Goal: Task Accomplishment & Management: Manage account settings

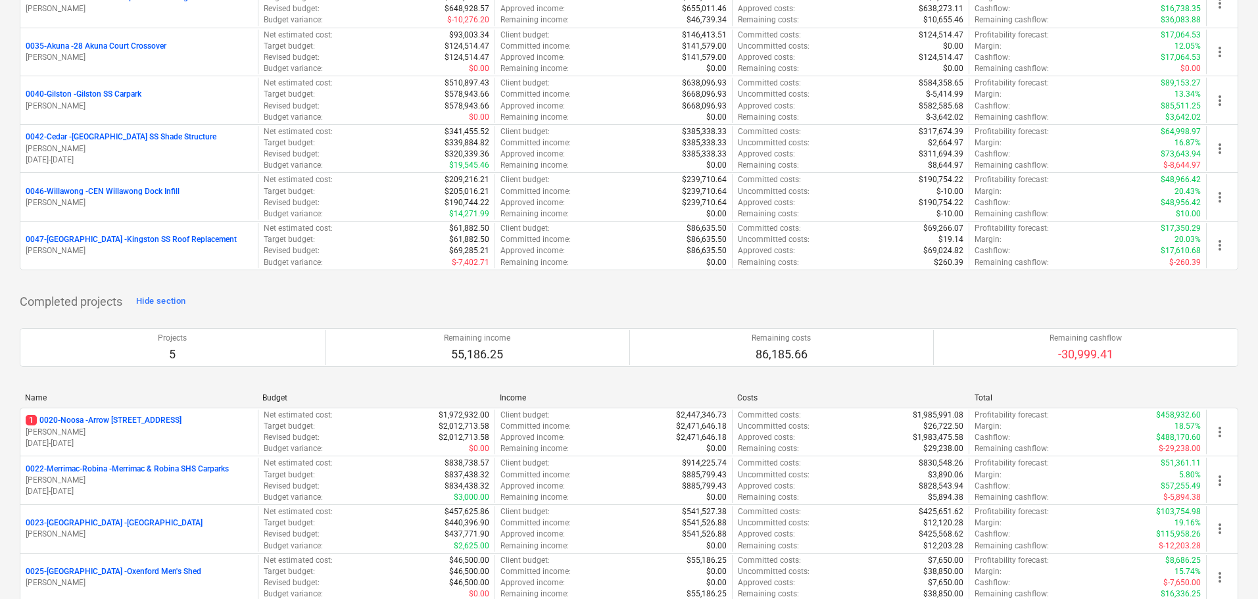
scroll to position [1224, 0]
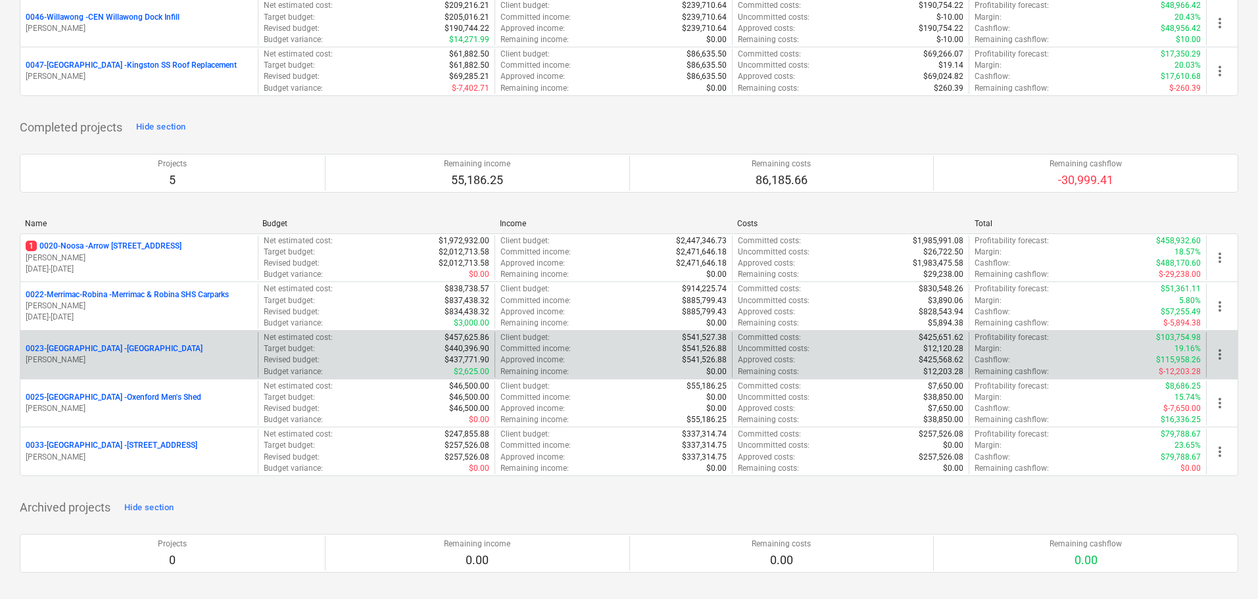
click at [115, 350] on p "0023-[GEOGRAPHIC_DATA] - [GEOGRAPHIC_DATA]" at bounding box center [114, 348] width 177 height 11
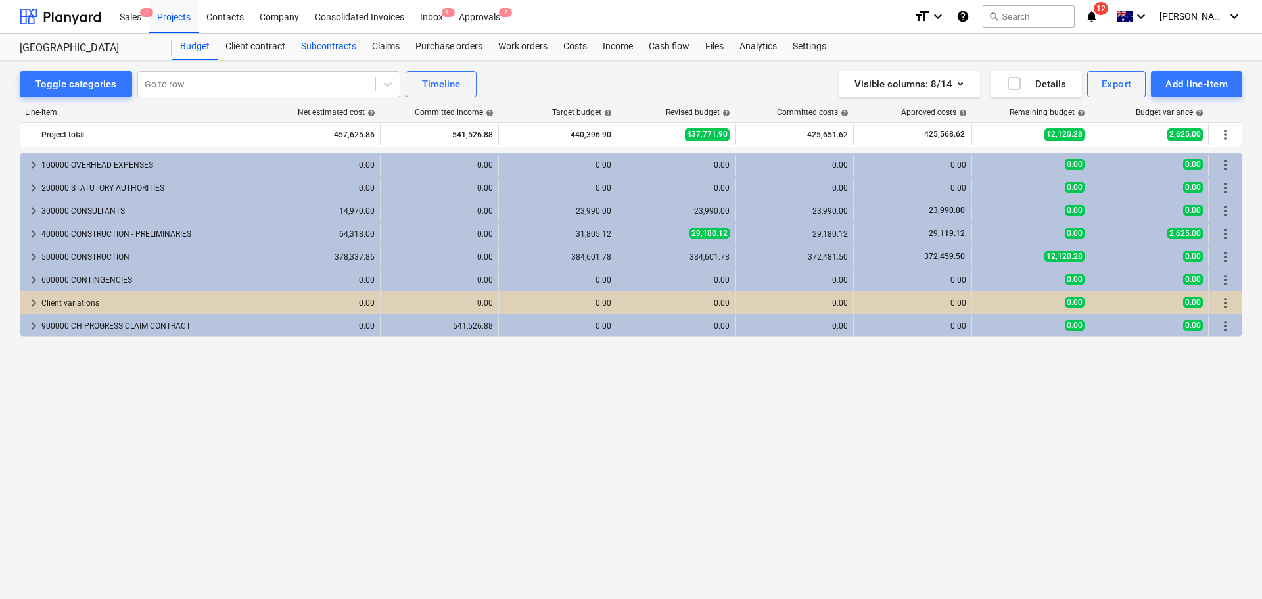
drag, startPoint x: 341, startPoint y: 34, endPoint x: 338, endPoint y: 41, distance: 8.3
click at [341, 34] on div "Subcontracts" at bounding box center [328, 47] width 71 height 26
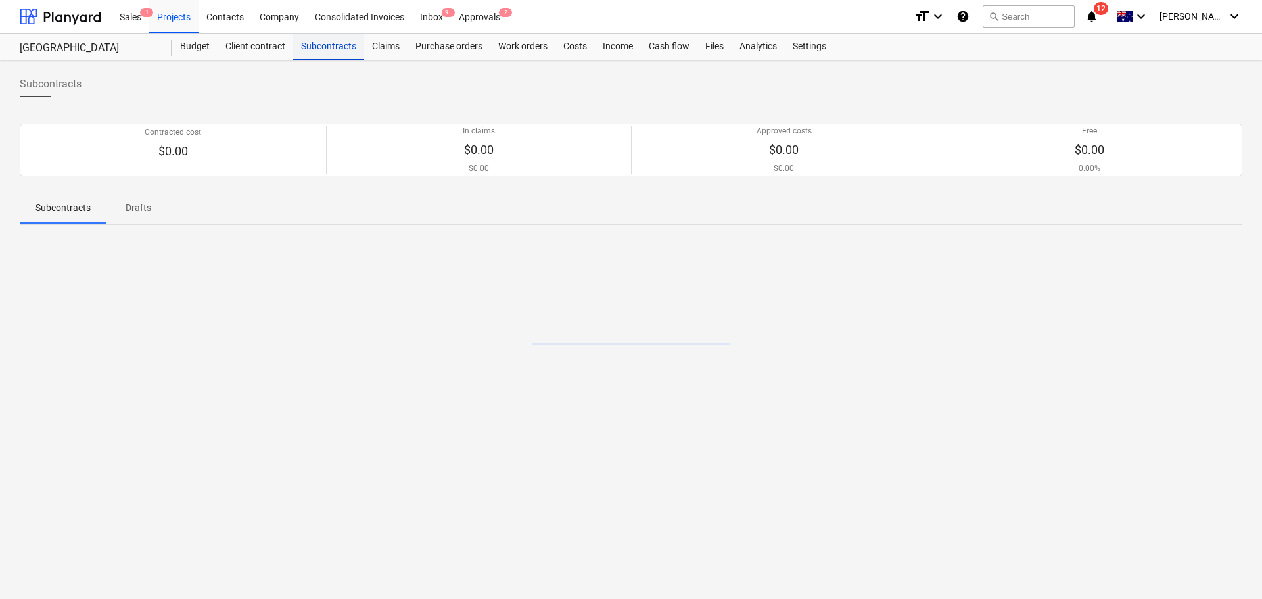
click at [338, 41] on div "Subcontracts" at bounding box center [328, 47] width 71 height 26
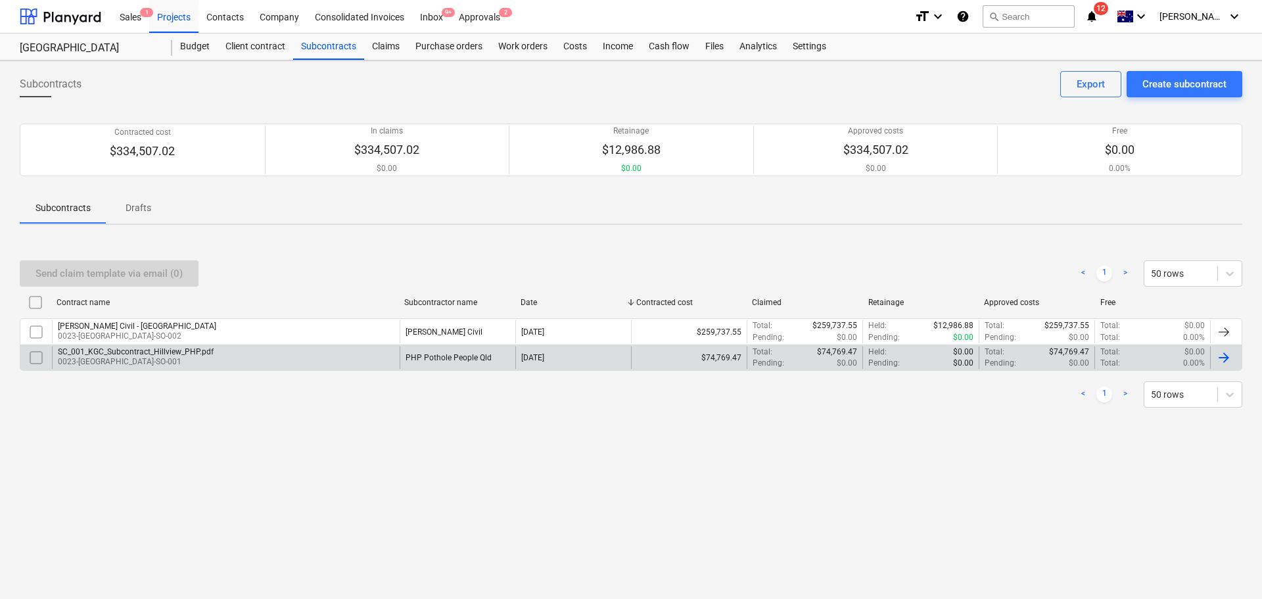
click at [105, 364] on p "0023-[GEOGRAPHIC_DATA]-SO-001" at bounding box center [136, 361] width 156 height 11
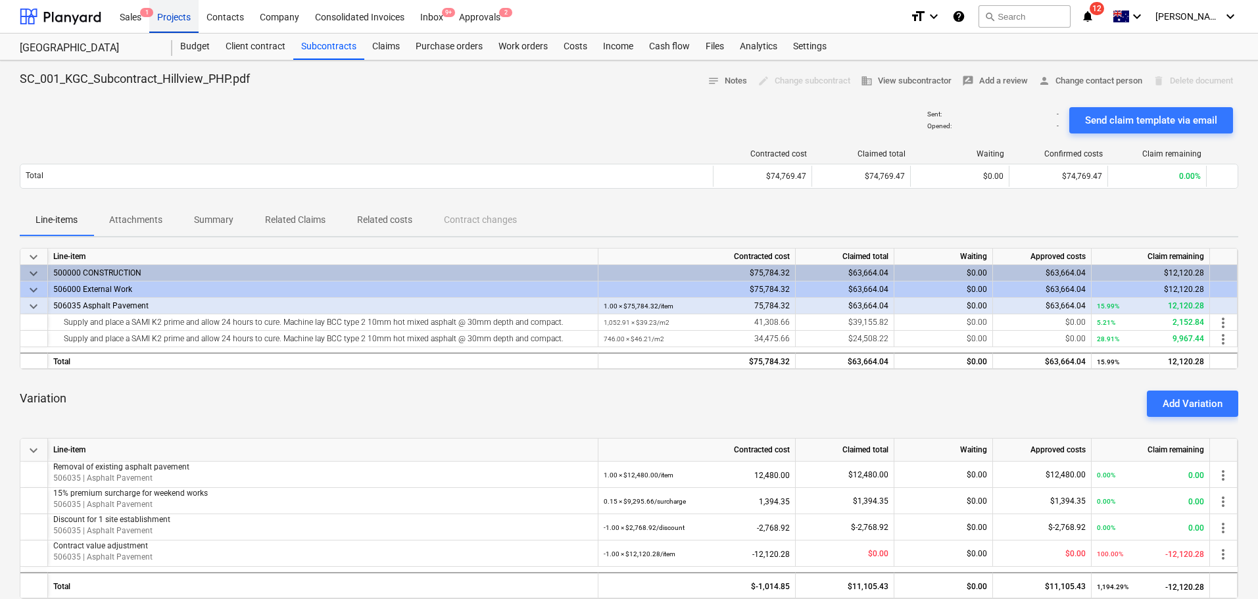
click at [176, 17] on div "Projects" at bounding box center [173, 16] width 49 height 34
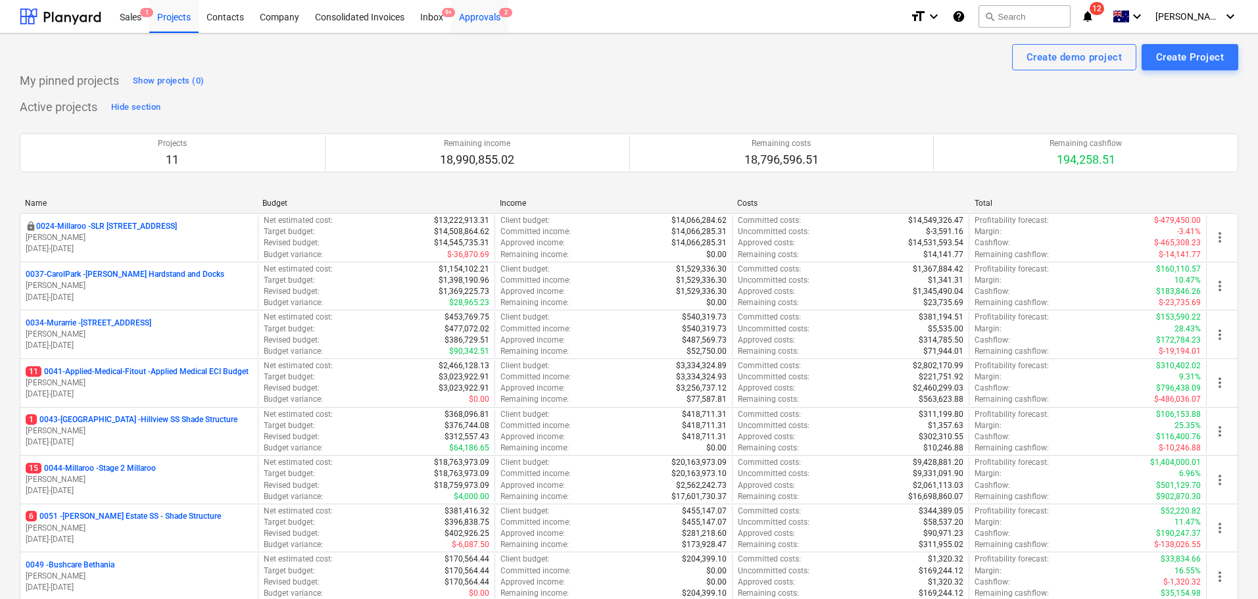
click at [483, 28] on div "Approvals 2" at bounding box center [479, 16] width 57 height 34
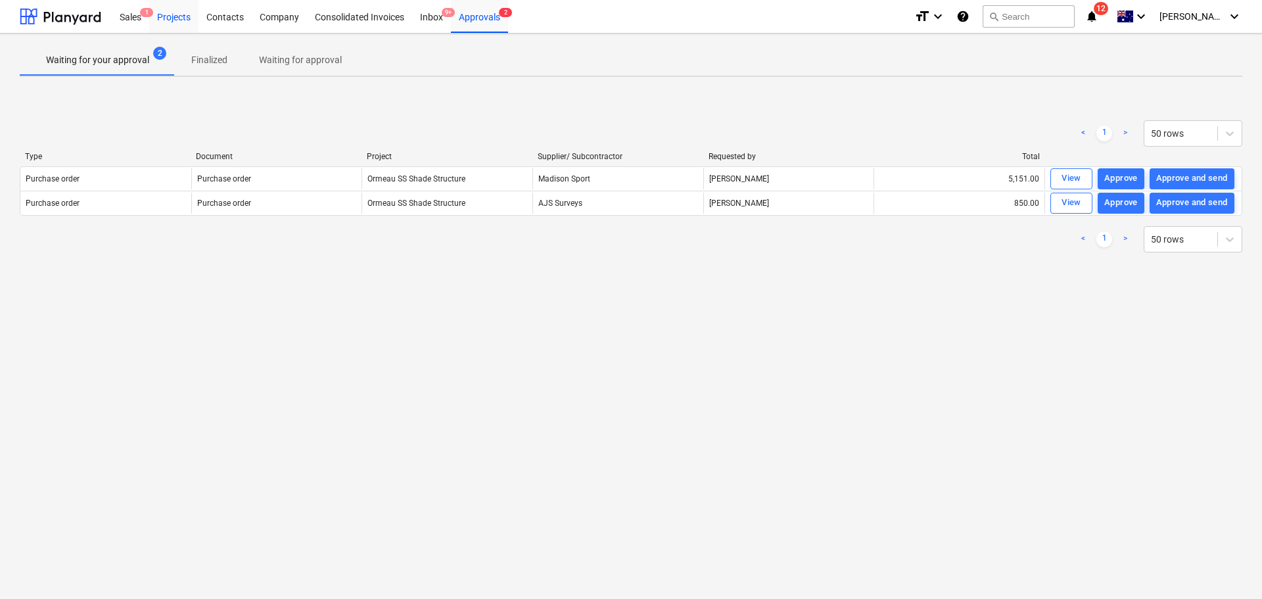
click at [173, 14] on div "Projects" at bounding box center [173, 16] width 49 height 34
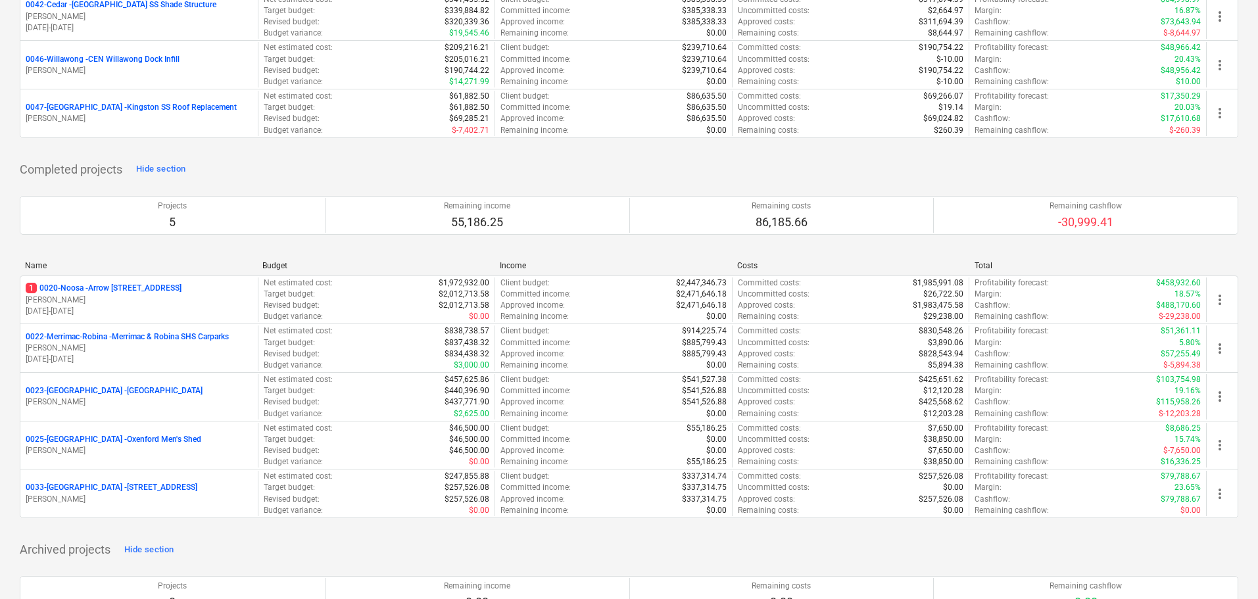
scroll to position [1183, 0]
click at [177, 341] on p "0022-Merrimac-Robina - Merrimac & Robina SHS Carparks" at bounding box center [127, 335] width 203 height 11
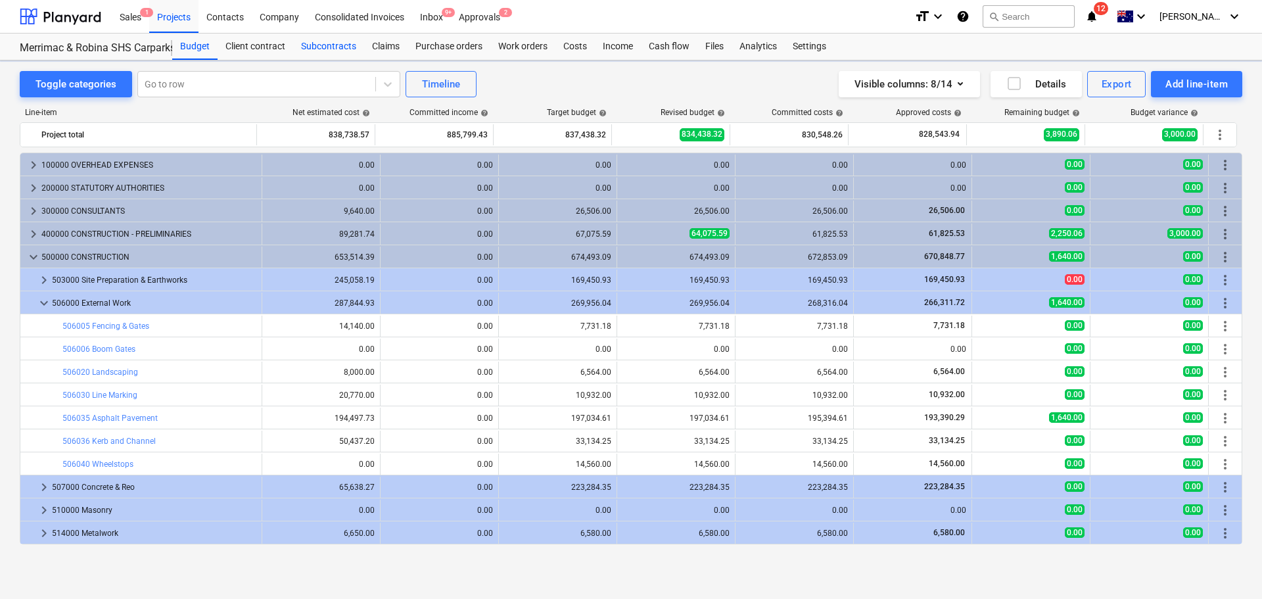
click at [342, 60] on div "Merrimac & Robina SHS Carparks Budget Client contract Subcontracts Claims Purch…" at bounding box center [631, 47] width 1262 height 27
click at [335, 51] on div "Subcontracts" at bounding box center [328, 47] width 71 height 26
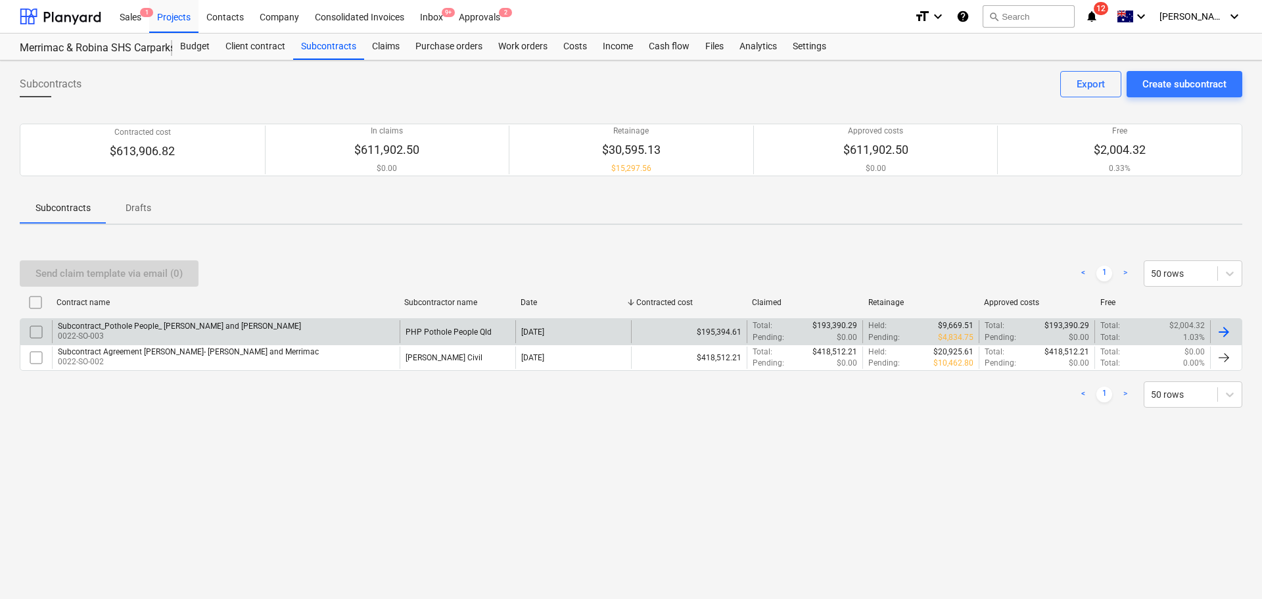
click at [144, 324] on div "Subcontract_Pothole People_ [PERSON_NAME] and [PERSON_NAME]" at bounding box center [179, 326] width 243 height 9
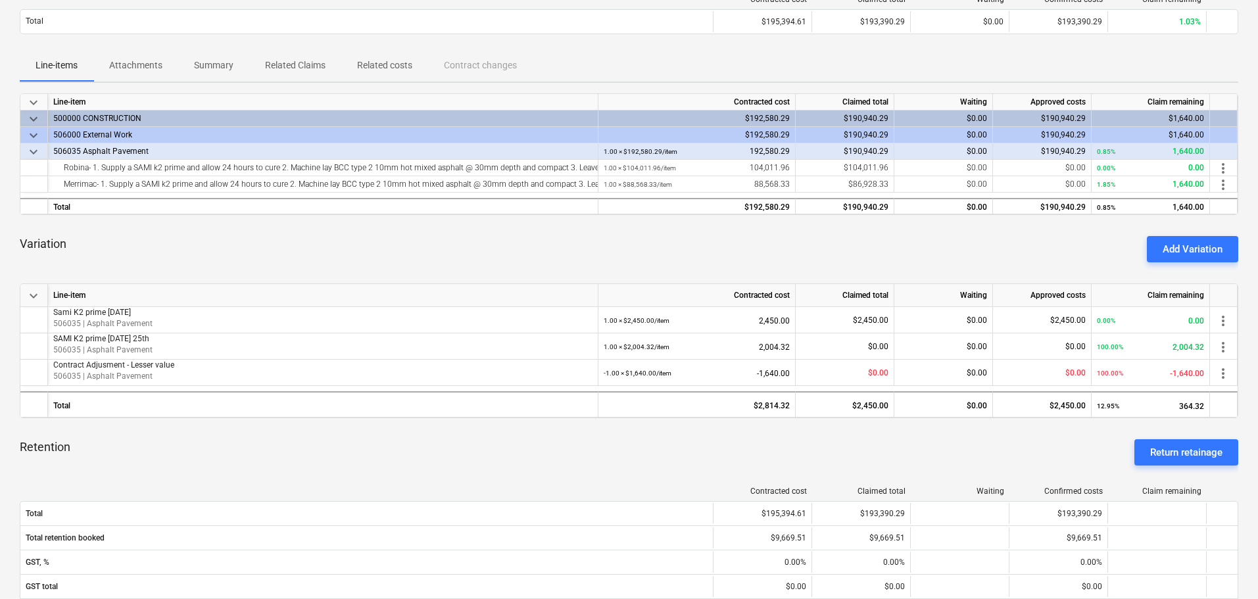
scroll to position [131, 0]
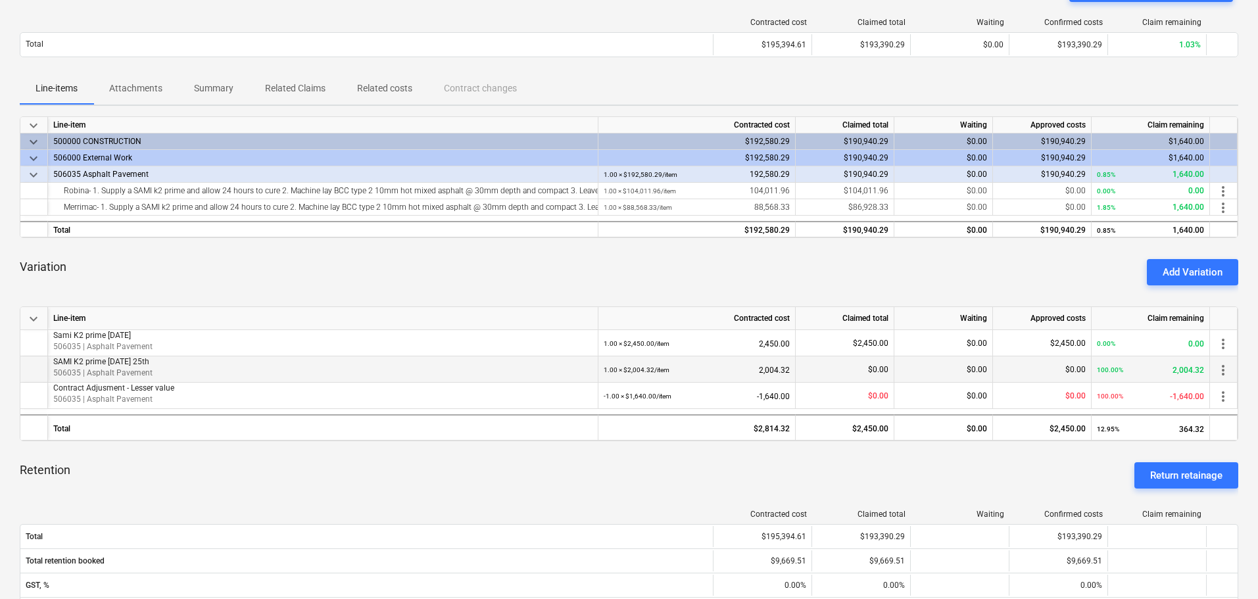
click at [1228, 368] on span "more_vert" at bounding box center [1223, 370] width 16 height 16
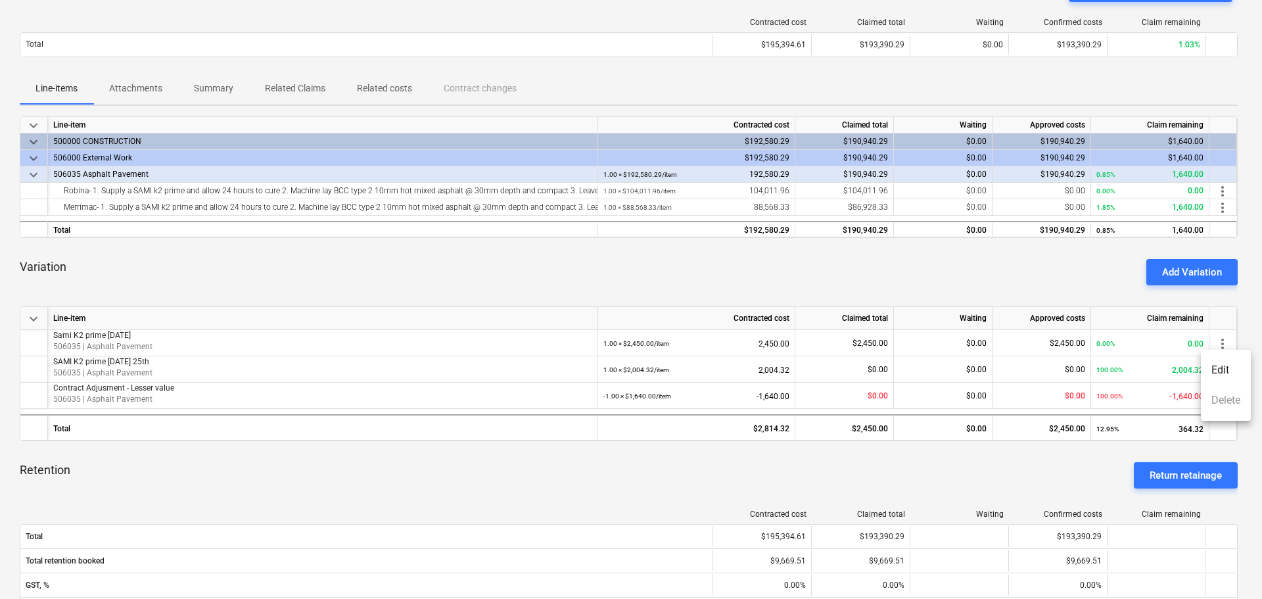
click at [1232, 370] on li "Edit" at bounding box center [1226, 370] width 50 height 30
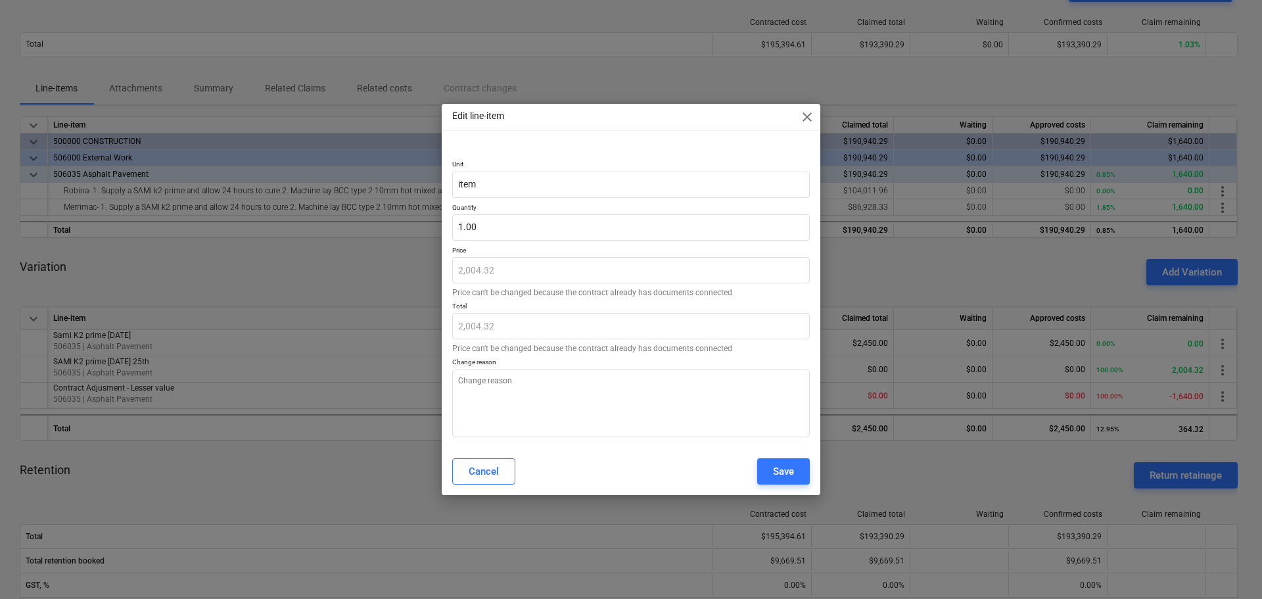
type textarea "x"
drag, startPoint x: 500, startPoint y: 220, endPoint x: 375, endPoint y: 234, distance: 125.1
click at [403, 231] on div "Edit line-item close Unit item Quantity 1 Price 2,004.32 Price can't be changed…" at bounding box center [631, 299] width 1262 height 599
type input "0"
type textarea "x"
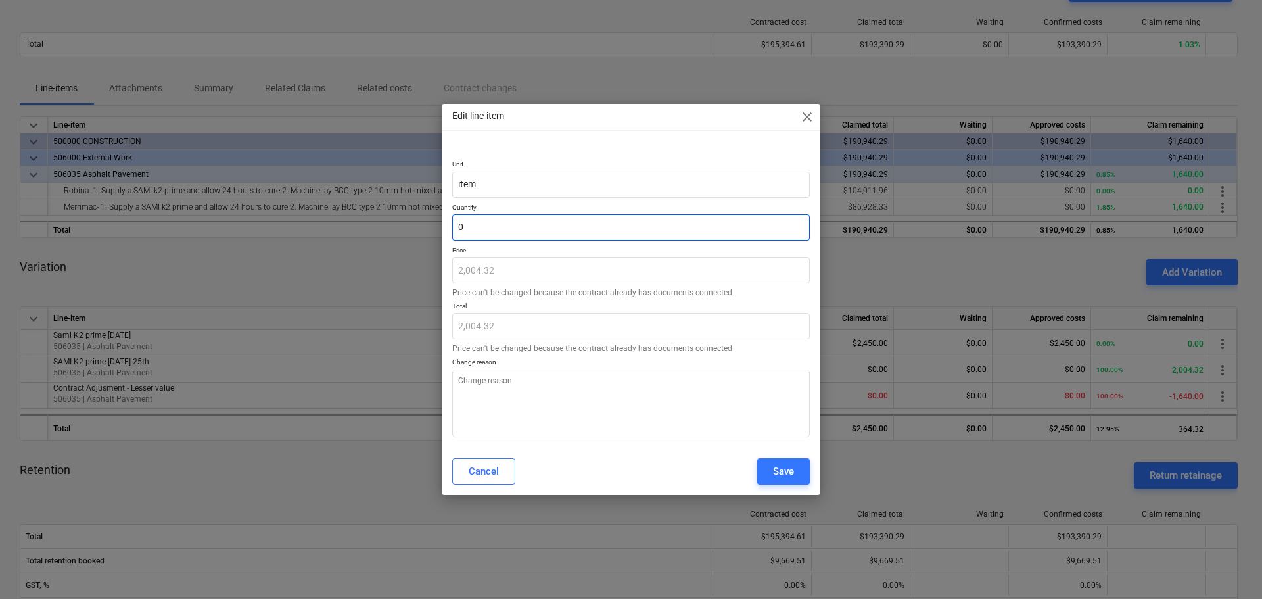
type input "0.00"
click at [791, 473] on div "Save" at bounding box center [783, 471] width 21 height 17
type input "0.00"
type textarea "x"
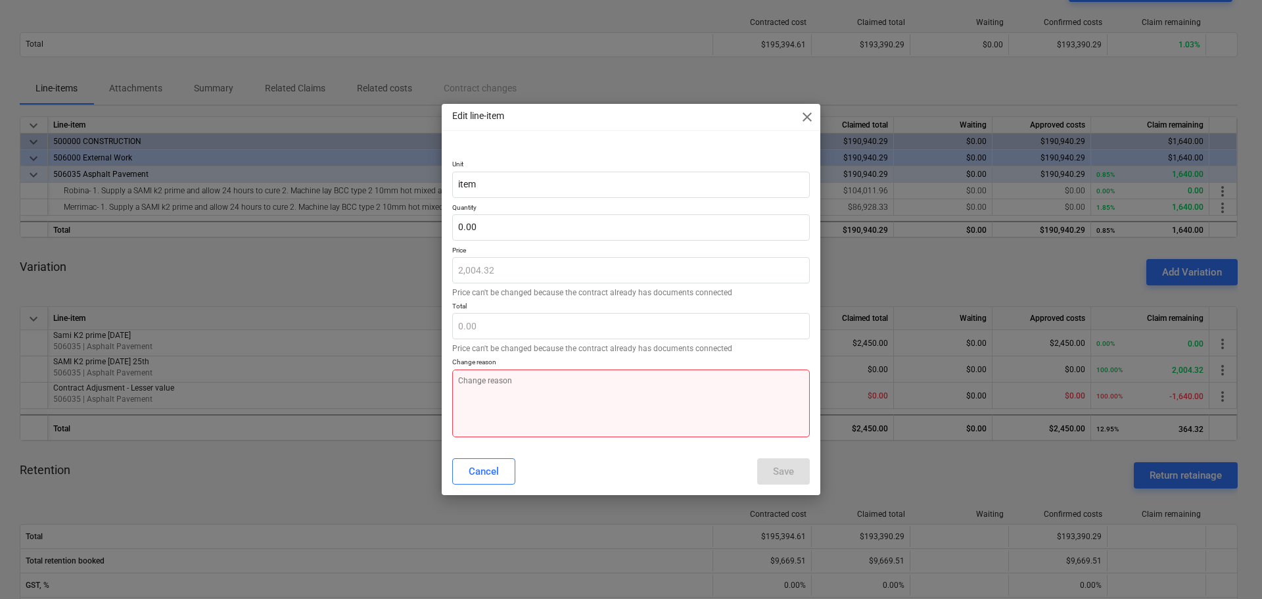
click at [527, 397] on textarea at bounding box center [631, 403] width 358 height 68
type textarea "n"
type textarea "x"
type textarea "no"
type textarea "x"
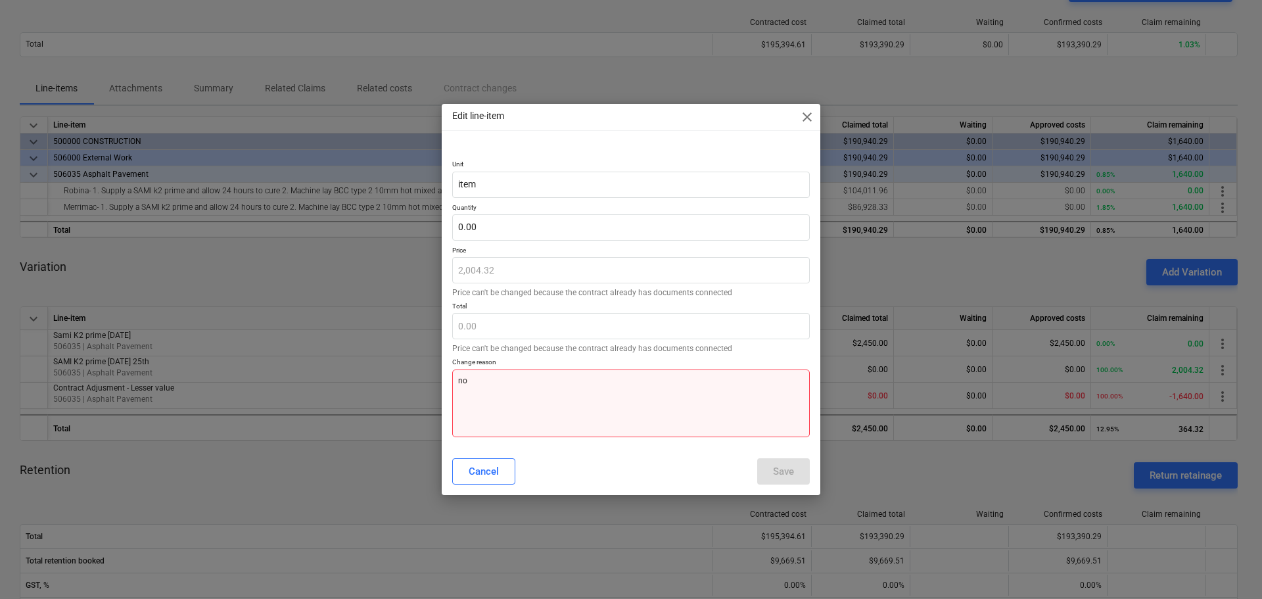
type textarea "not"
type textarea "x"
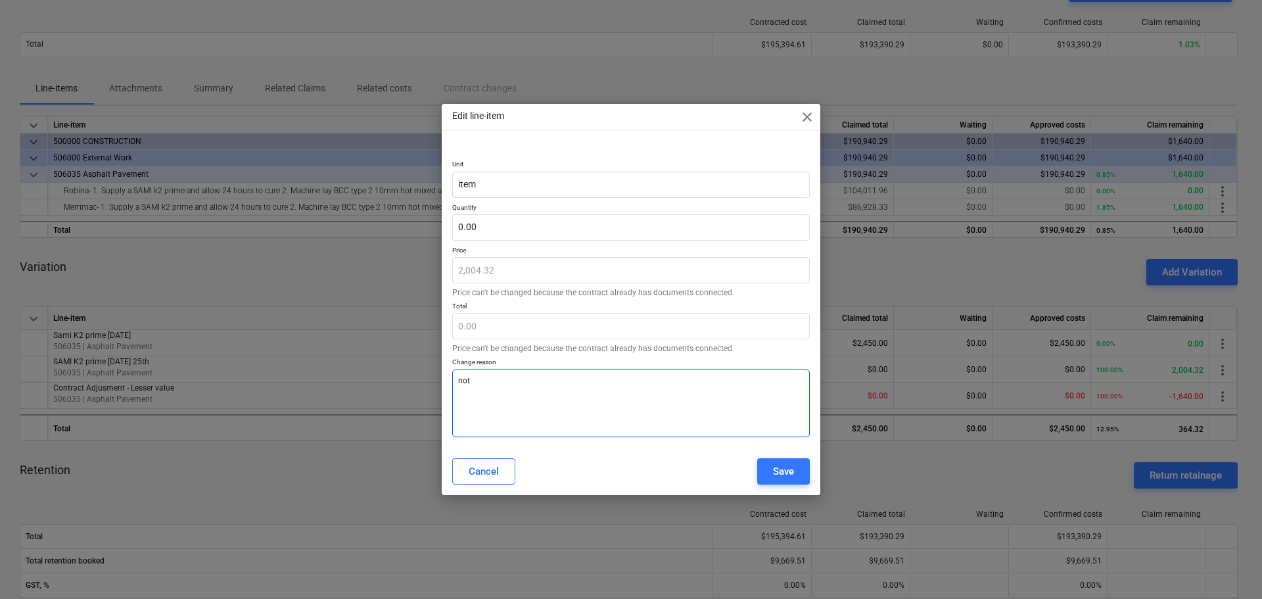
type textarea "not"
type textarea "x"
type textarea "not c"
type textarea "x"
type textarea "not cl"
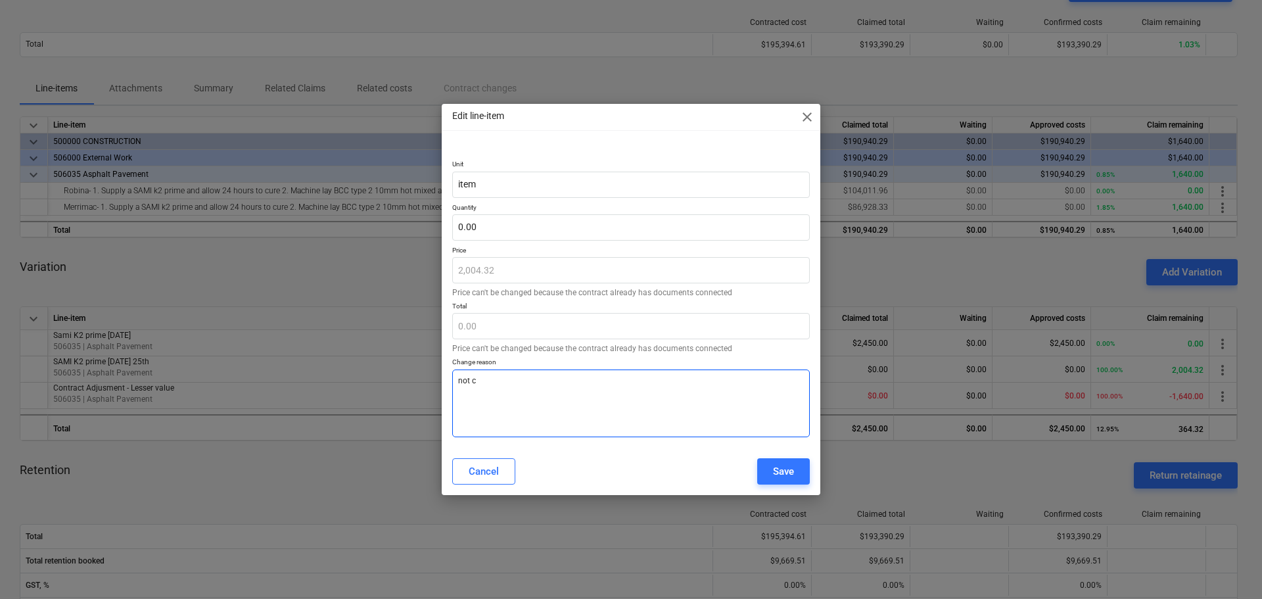
type textarea "x"
type textarea "not cla"
type textarea "x"
type textarea "not clai"
type textarea "x"
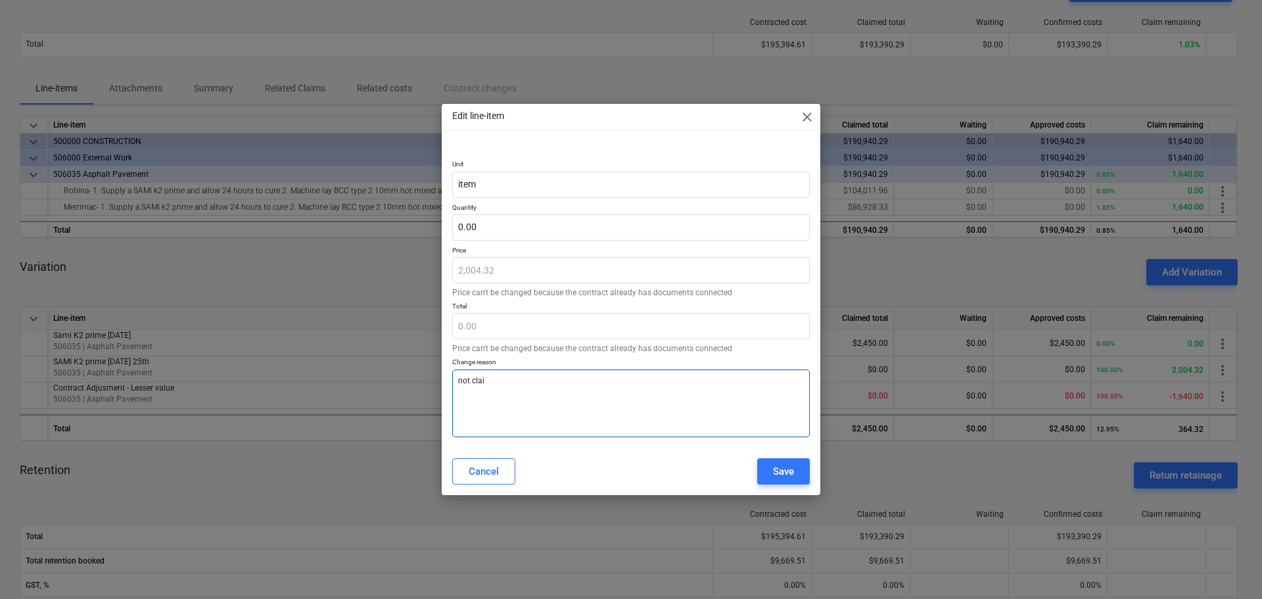
type textarea "not claim"
type textarea "x"
type textarea "not claime"
type textarea "x"
type textarea "not claimed"
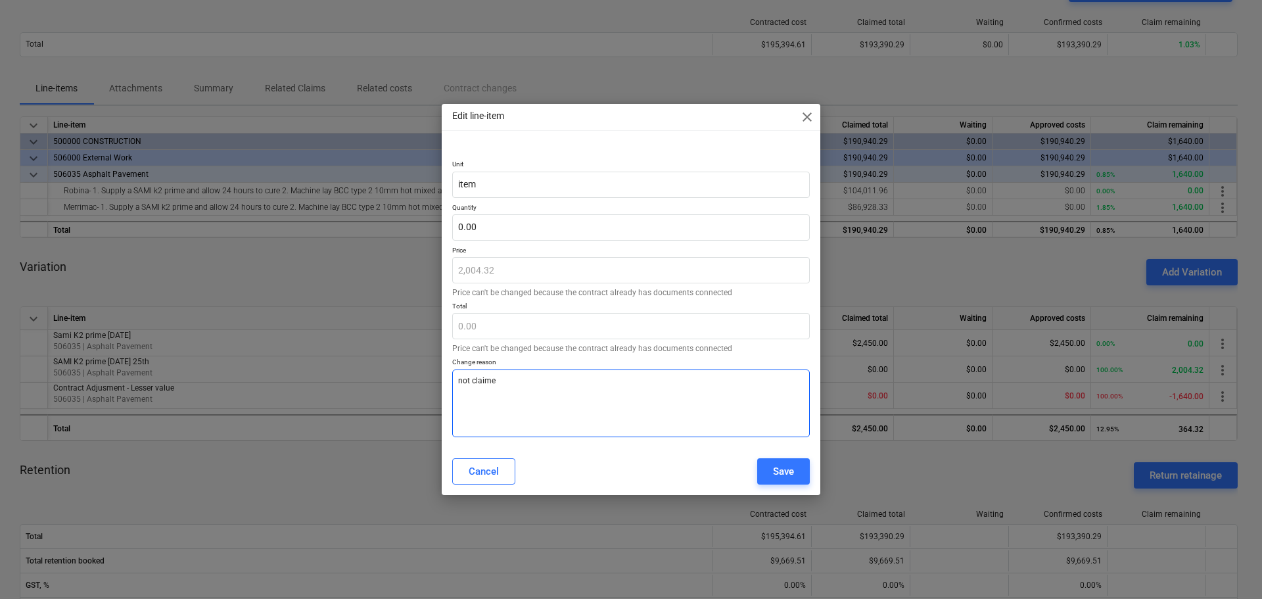
type textarea "x"
type textarea "not claimed"
click at [767, 455] on div "Cancel Save" at bounding box center [630, 471] width 373 height 37
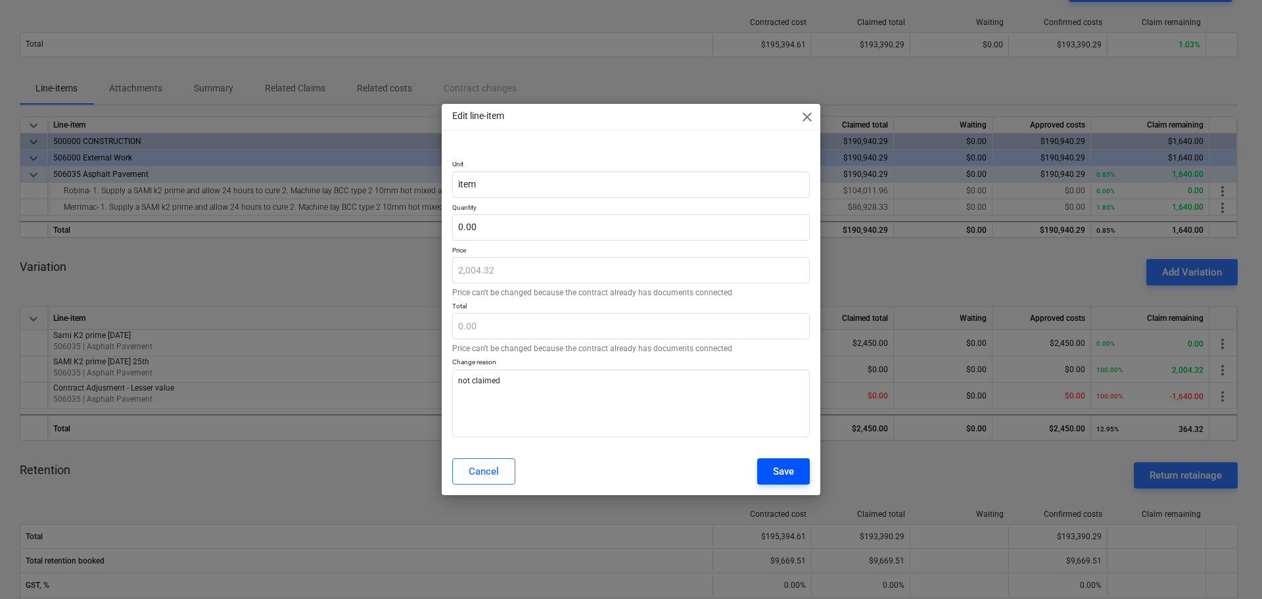
click at [785, 470] on div "Save" at bounding box center [783, 471] width 21 height 17
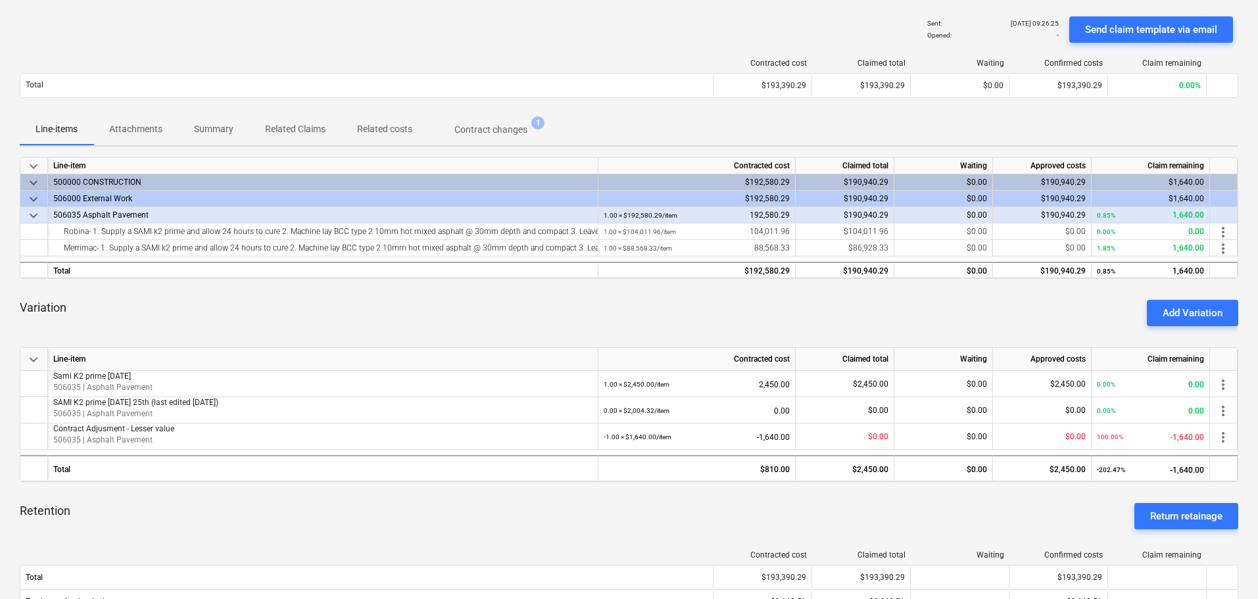
scroll to position [197, 0]
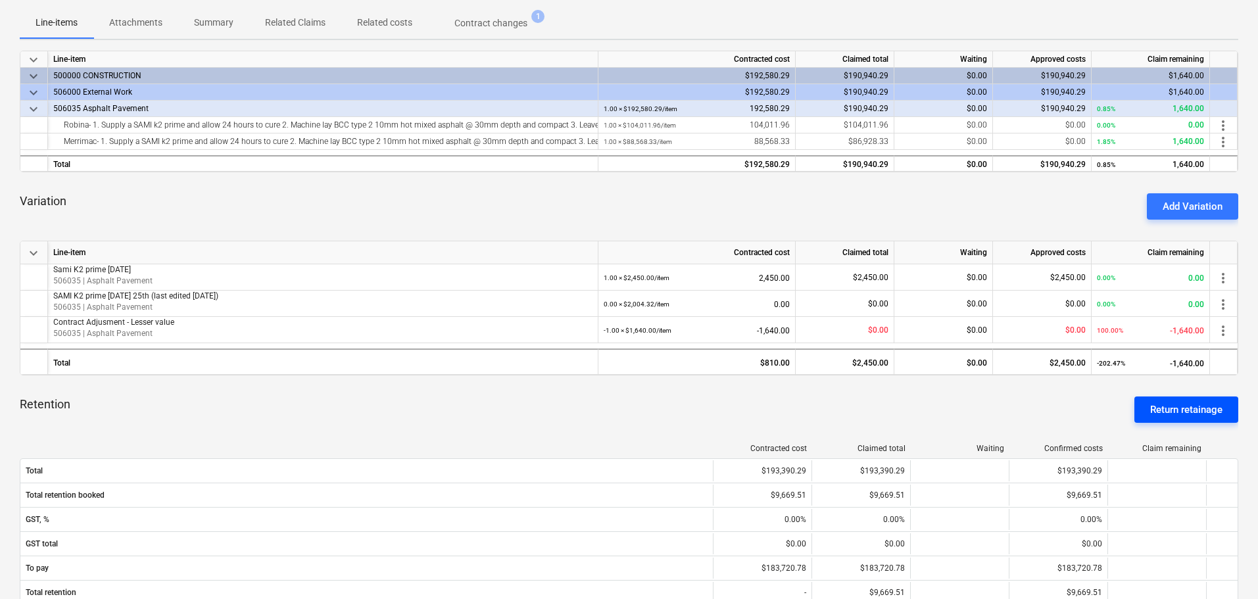
click at [1199, 410] on div "Return retainage" at bounding box center [1186, 409] width 72 height 17
type textarea "x"
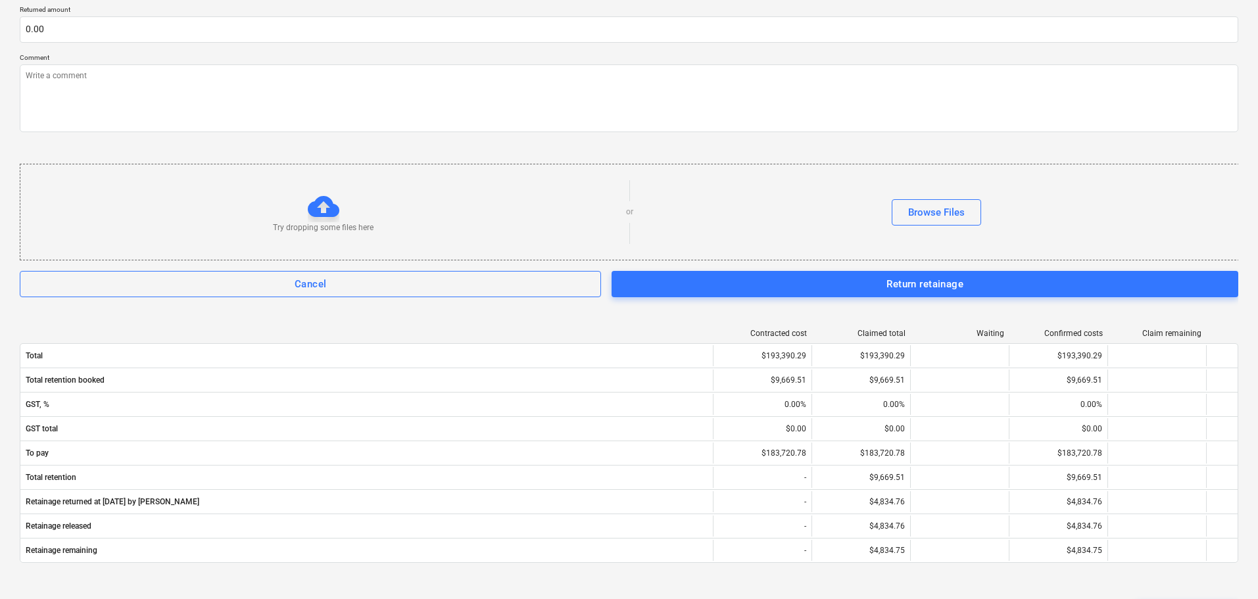
scroll to position [592, 0]
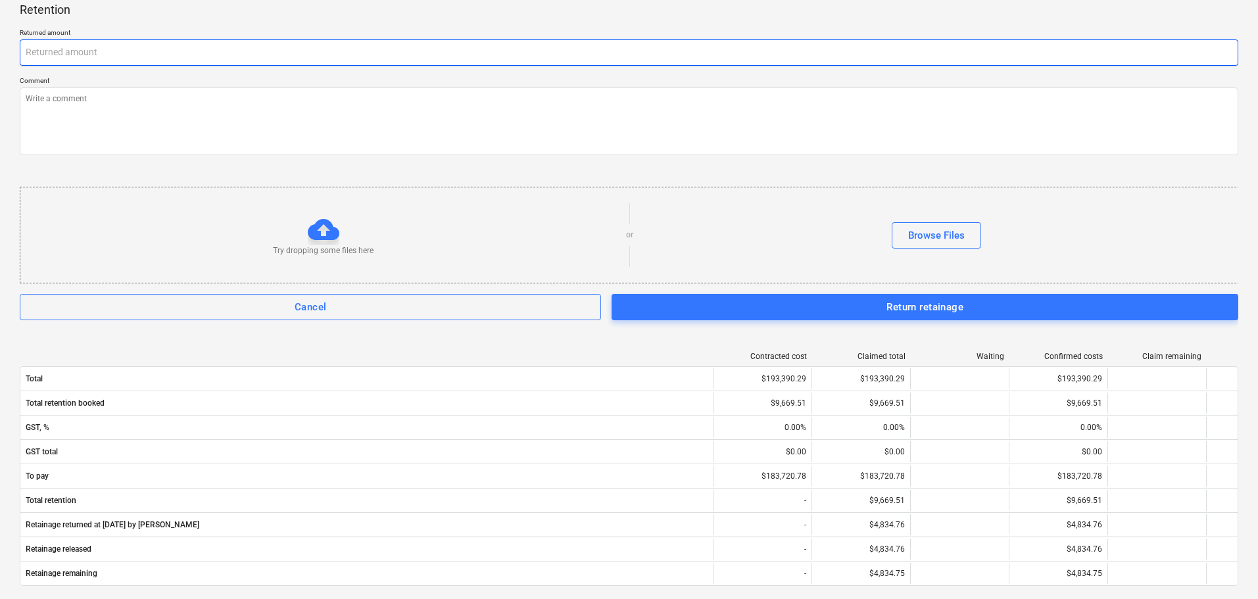
click at [73, 50] on input "text" at bounding box center [629, 52] width 1218 height 26
type textarea "x"
type input "4"
type textarea "x"
type input "48"
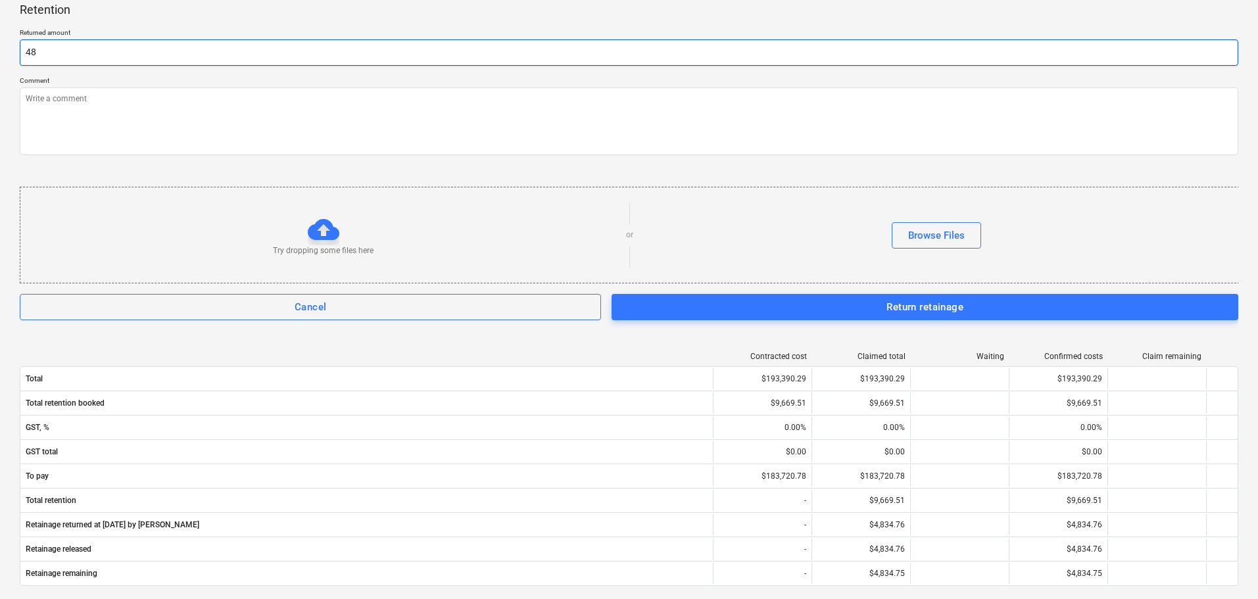
type textarea "x"
type input "484"
type textarea "x"
type input "48"
type textarea "x"
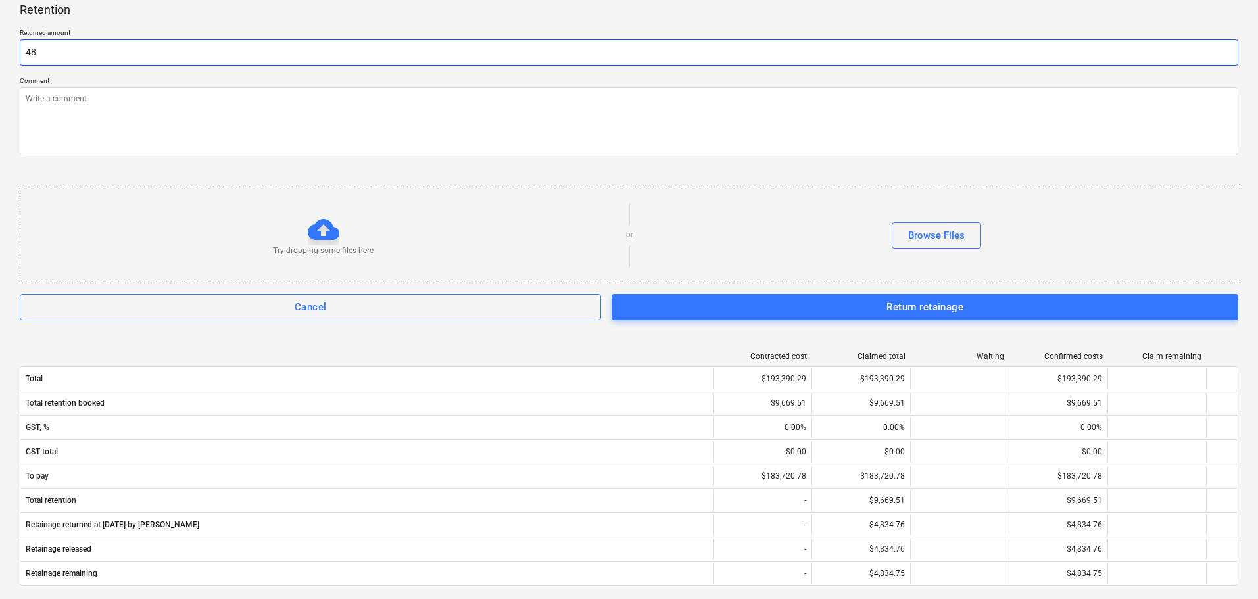
type input "483"
type textarea "x"
type input "4834"
type textarea "x"
type input "4834."
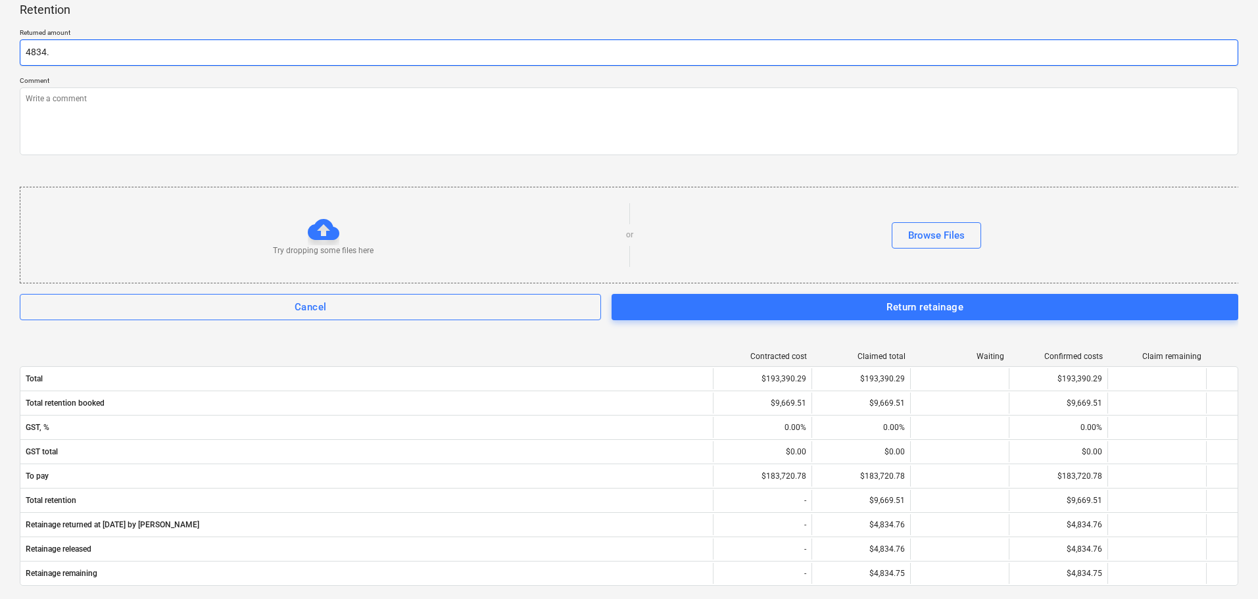
type textarea "x"
type input "4834.7"
type textarea "x"
type input "4834.75"
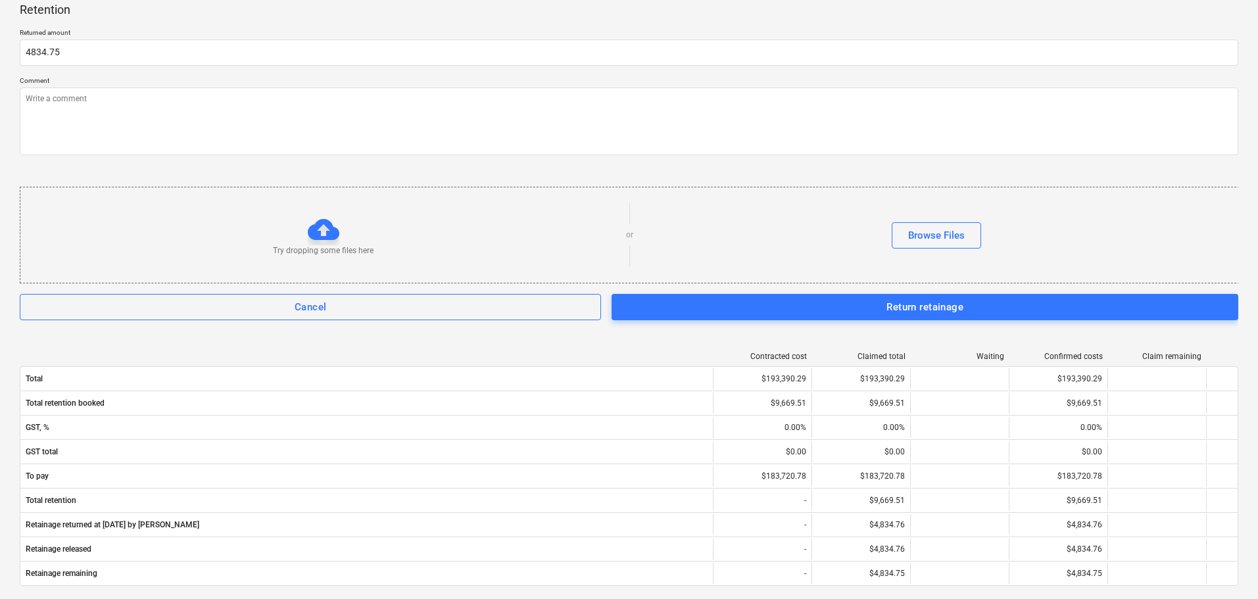
type textarea "x"
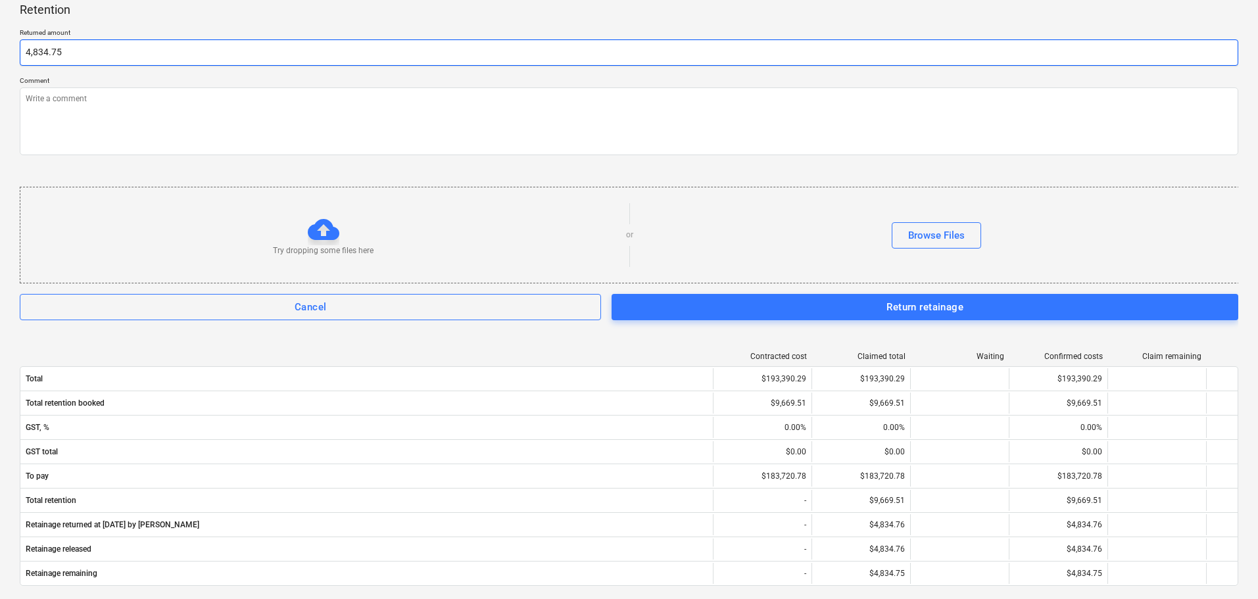
type input "4834.75"
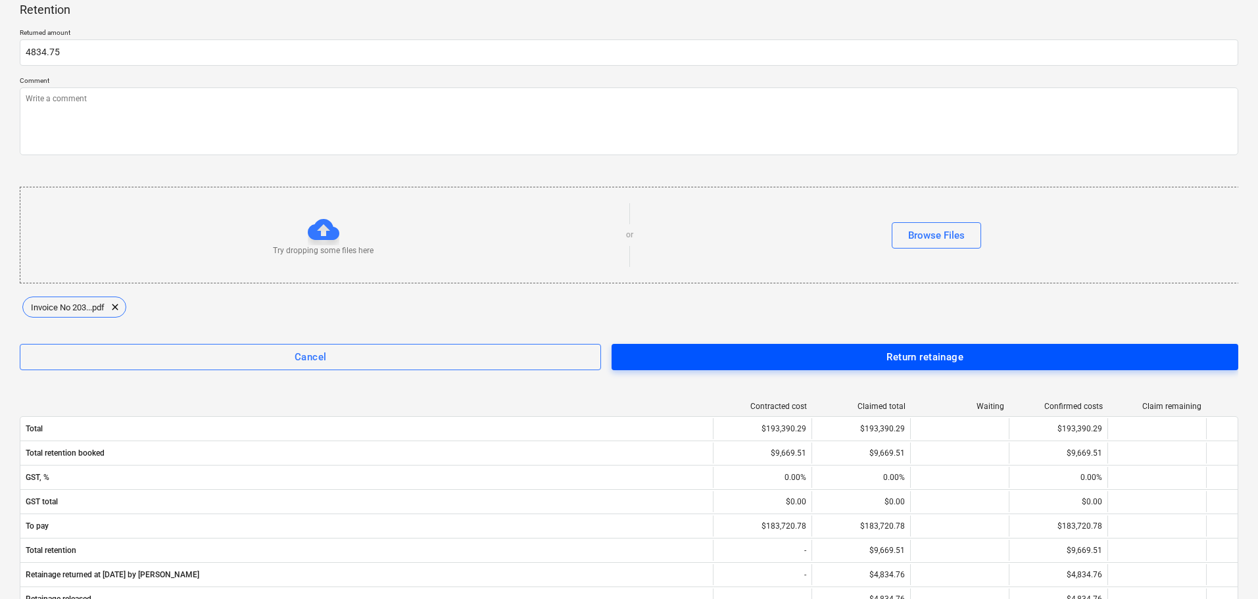
type textarea "x"
type input "4,834.75"
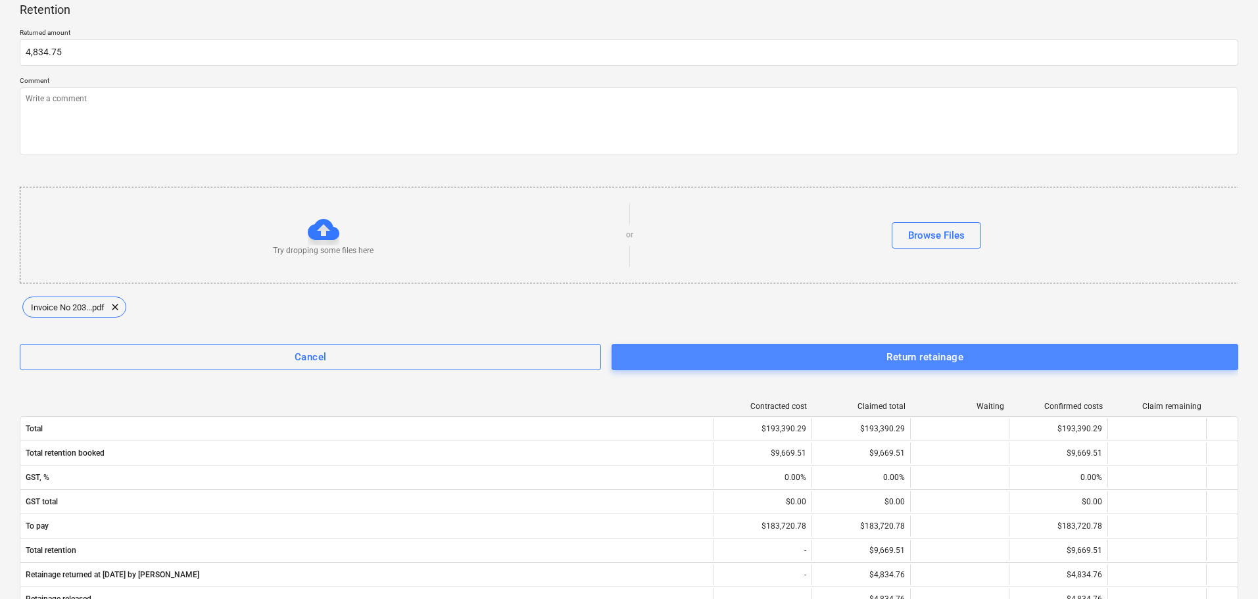
click at [943, 358] on div "Return retainage" at bounding box center [924, 356] width 77 height 17
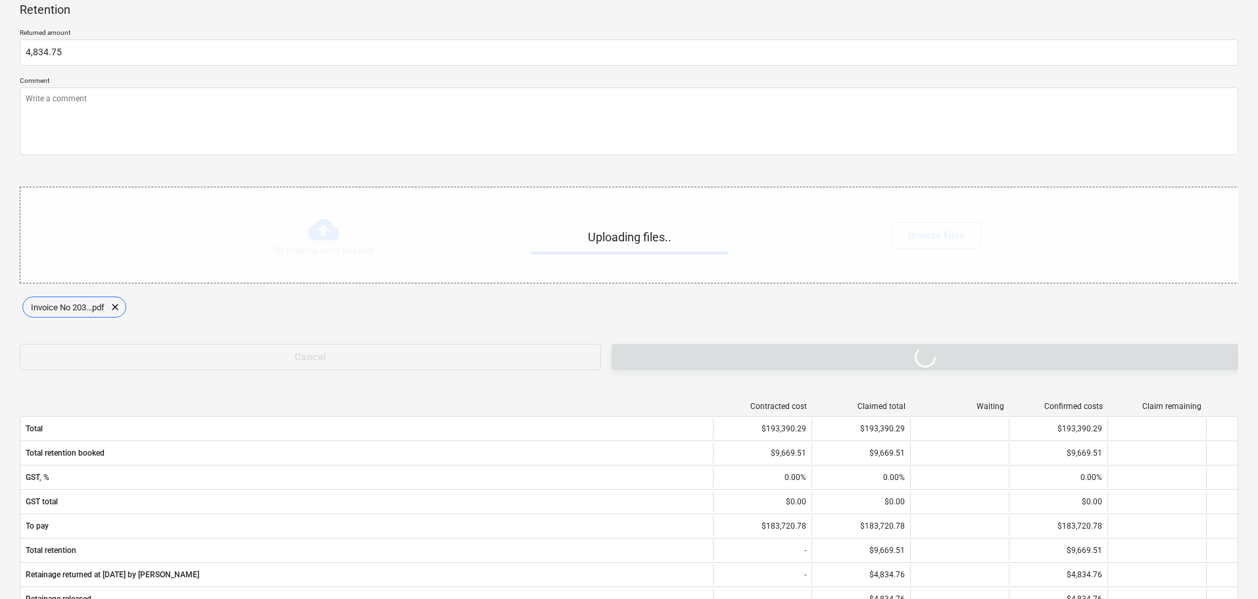
type textarea "x"
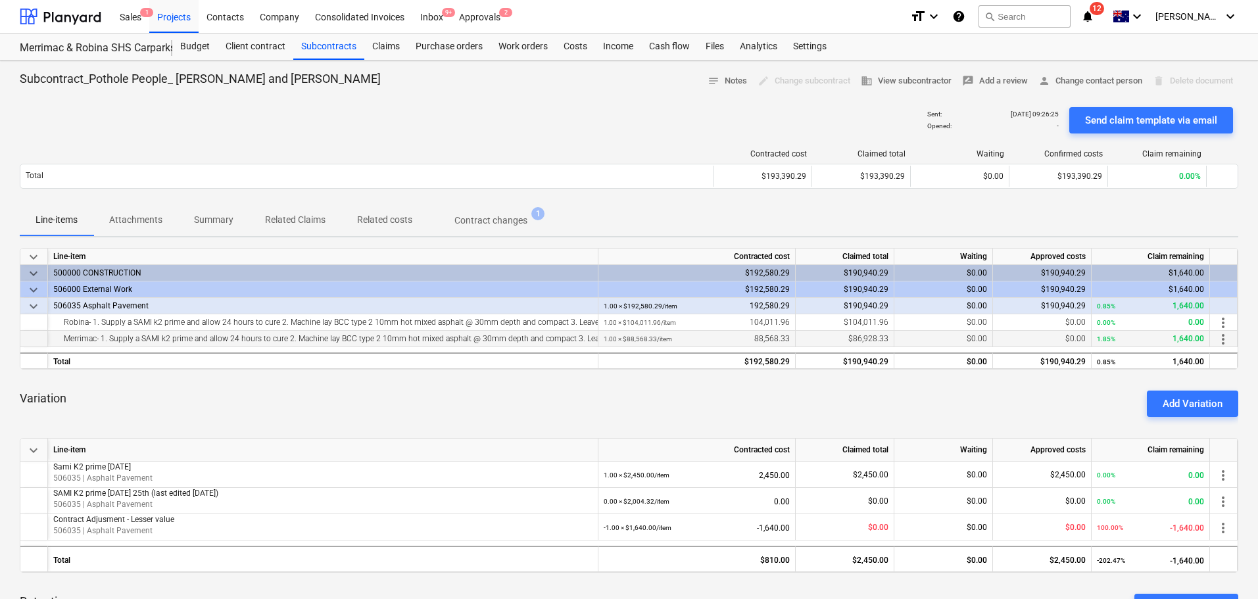
scroll to position [131, 0]
